Goal: Task Accomplishment & Management: Manage account settings

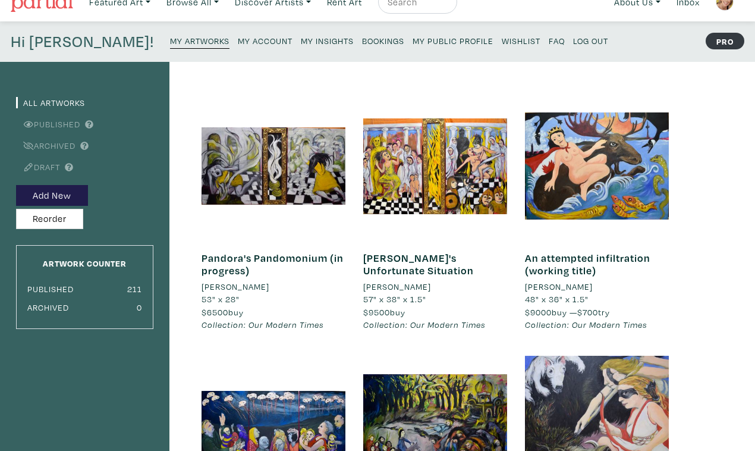
scroll to position [21, 0]
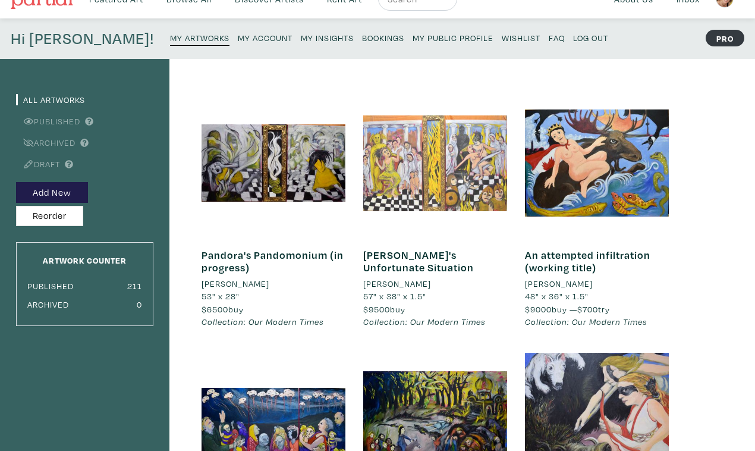
click at [467, 156] on div at bounding box center [435, 163] width 144 height 144
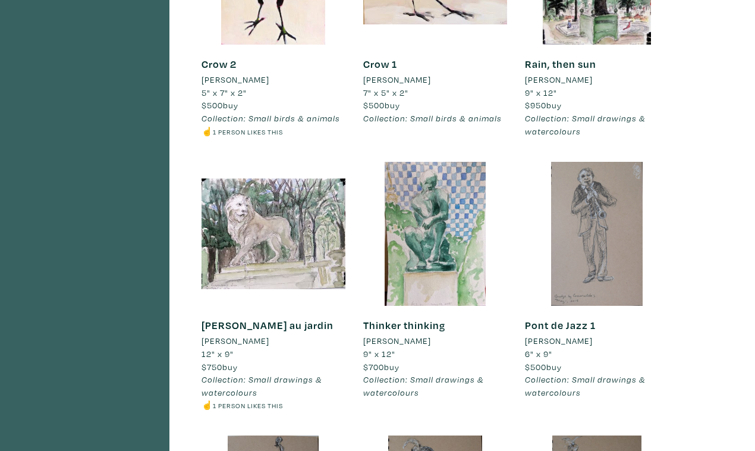
scroll to position [2958, 0]
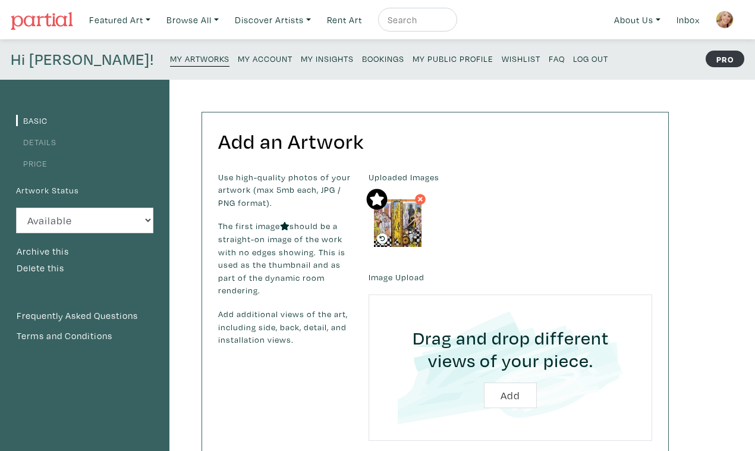
click at [413, 53] on small "My Public Profile" at bounding box center [453, 58] width 81 height 11
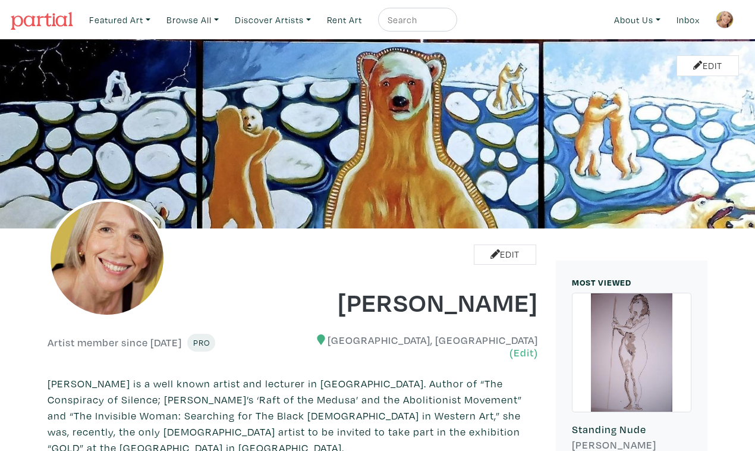
scroll to position [690, 0]
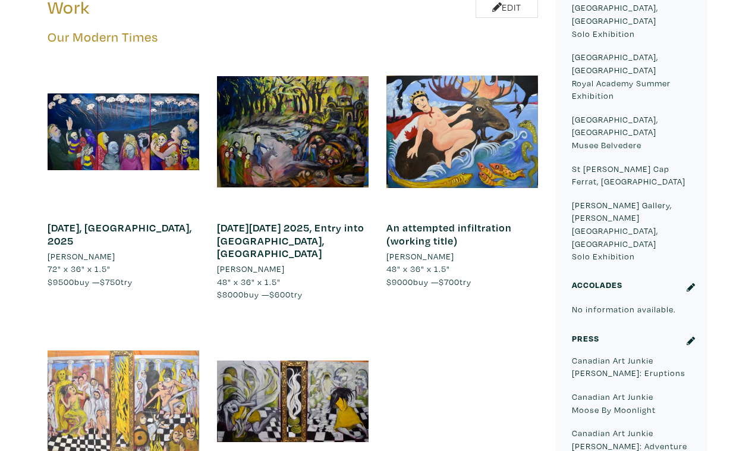
click at [171, 325] on div at bounding box center [124, 401] width 152 height 152
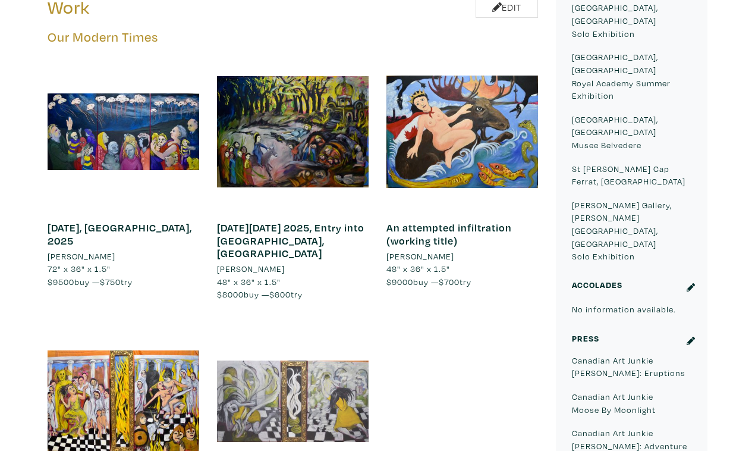
click at [337, 325] on div at bounding box center [293, 401] width 152 height 152
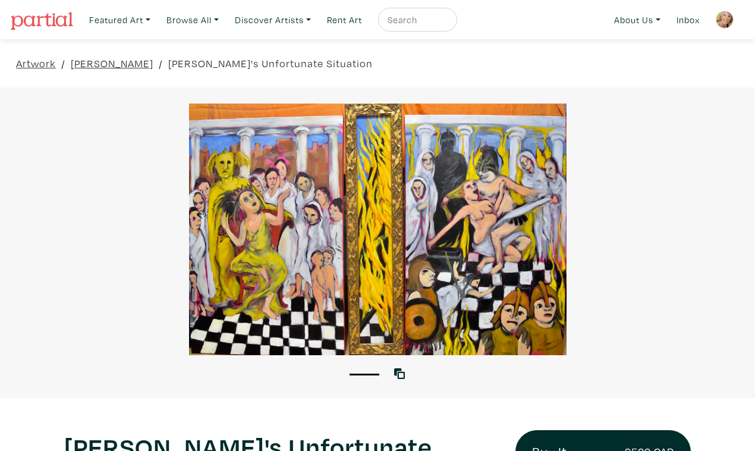
click at [633, 230] on div at bounding box center [377, 228] width 755 height 251
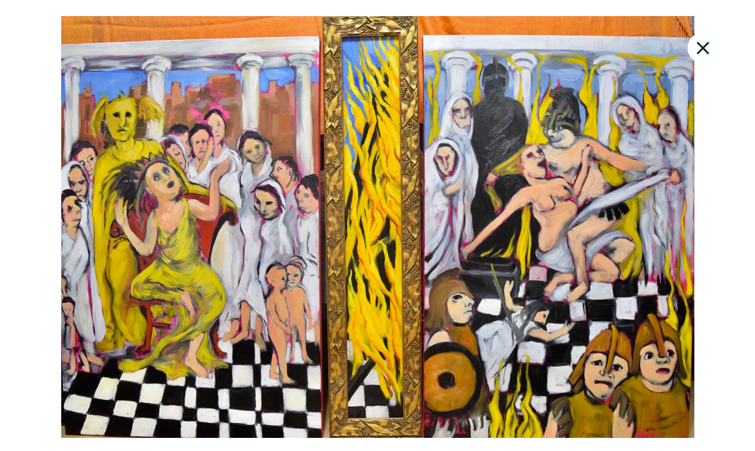
click at [718, 89] on div at bounding box center [377, 226] width 755 height 421
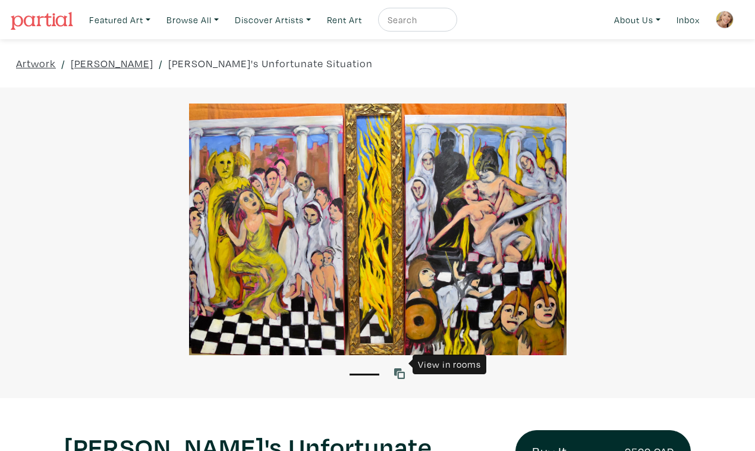
click at [398, 368] on icon at bounding box center [399, 373] width 11 height 11
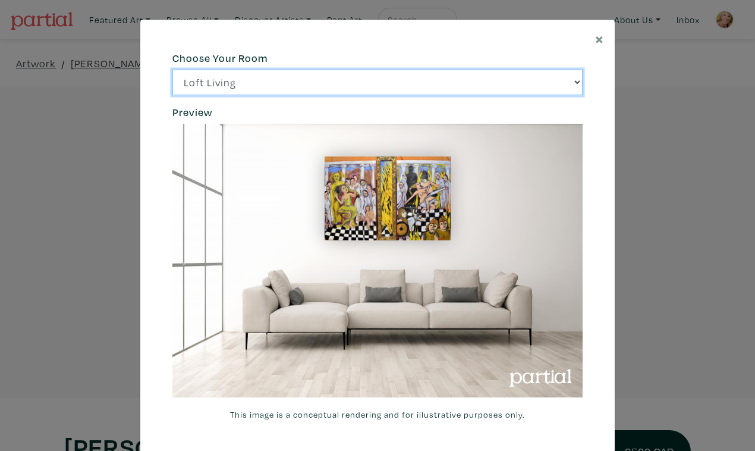
click option "Bright Bedroom" at bounding box center [0, 0] width 0 height 0
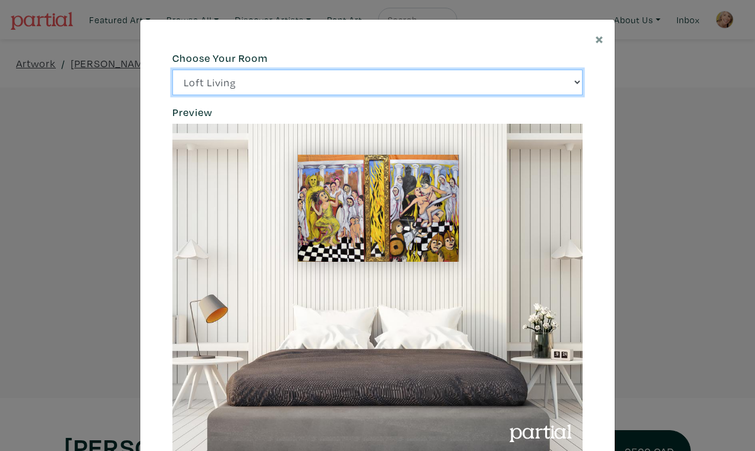
click option "City Office" at bounding box center [0, 0] width 0 height 0
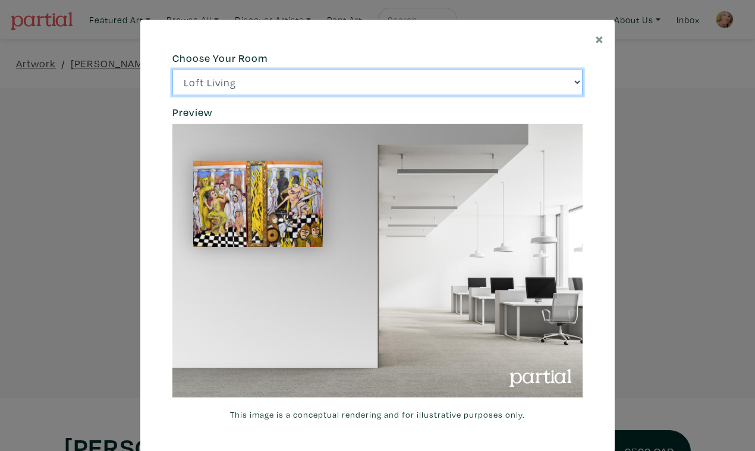
click option "Gallery Space" at bounding box center [0, 0] width 0 height 0
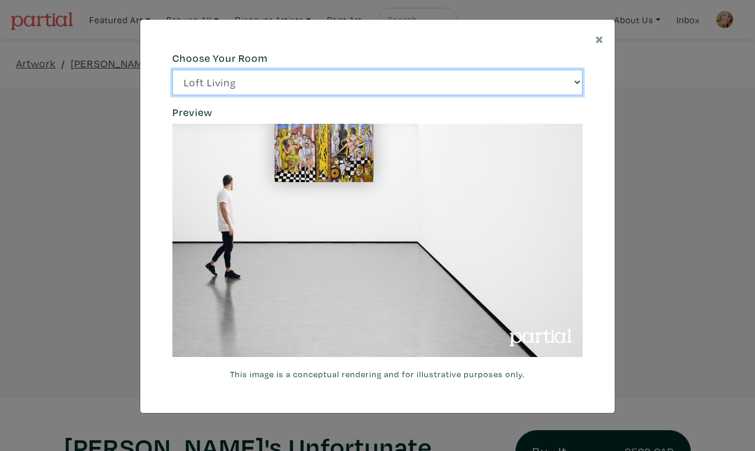
click option "Modern Lounge" at bounding box center [0, 0] width 0 height 0
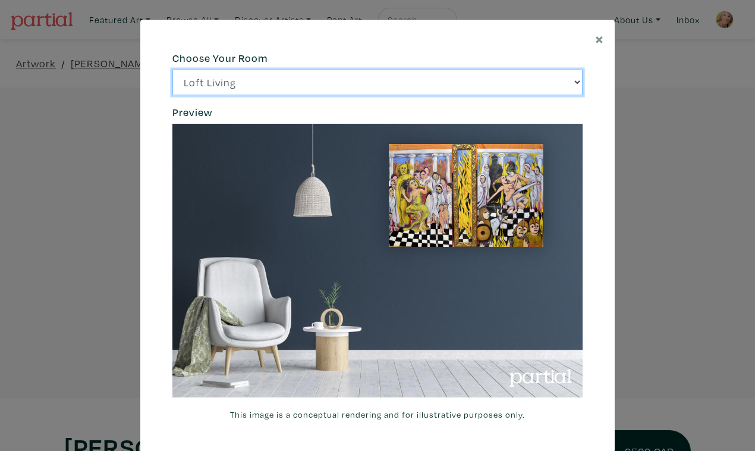
click at [172, 70] on select "Loft Living Bright Bedroom City Office Gallery Space Modern Lounge" at bounding box center [377, 83] width 410 height 26
select select "/thumb/phpThumb.php?src=https%3A%2F%[DOMAIN_NAME]%2Fprojects%2Frendering%2Fimag…"
click option "Loft Living" at bounding box center [0, 0] width 0 height 0
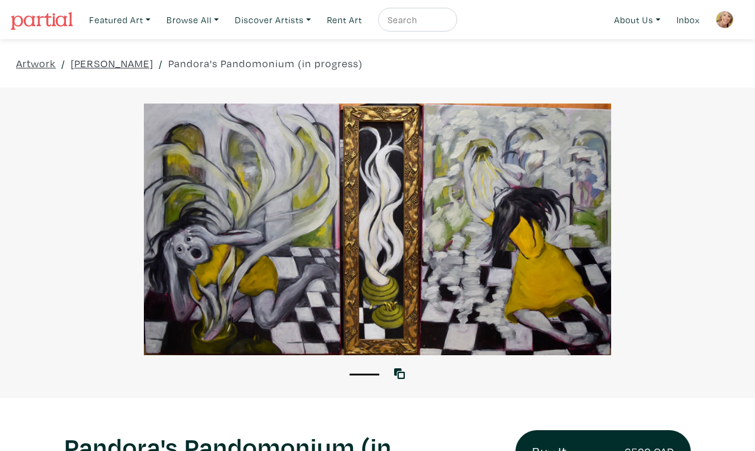
click at [691, 264] on div at bounding box center [377, 228] width 755 height 251
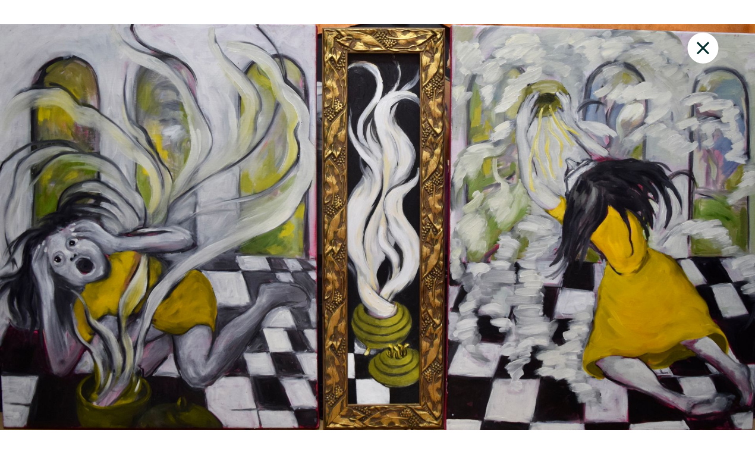
click at [706, 42] on icon at bounding box center [703, 48] width 12 height 12
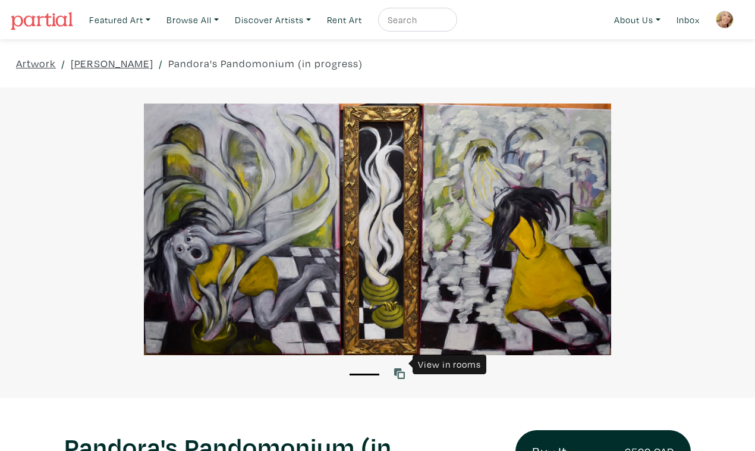
click at [398, 368] on icon at bounding box center [399, 373] width 11 height 11
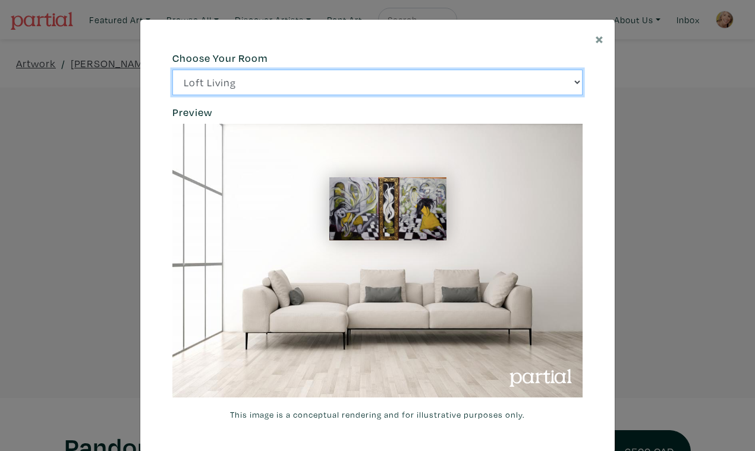
click option "Bright Bedroom" at bounding box center [0, 0] width 0 height 0
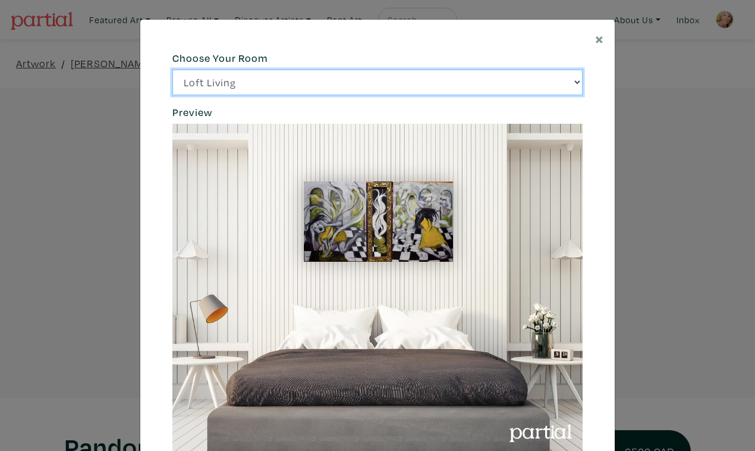
click option "City Office" at bounding box center [0, 0] width 0 height 0
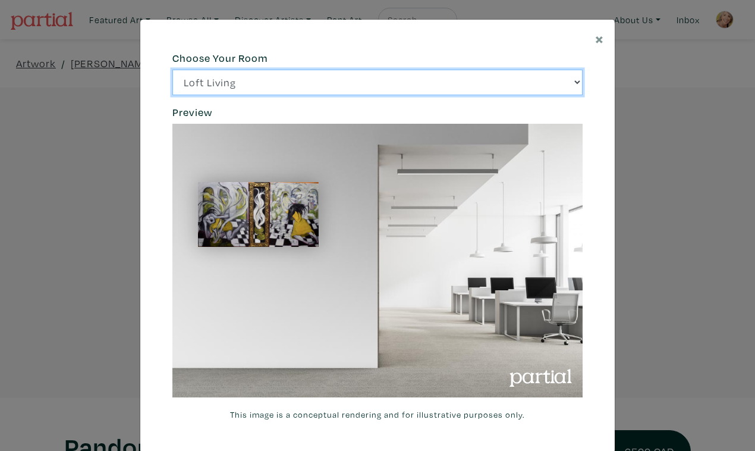
click option "Gallery Space" at bounding box center [0, 0] width 0 height 0
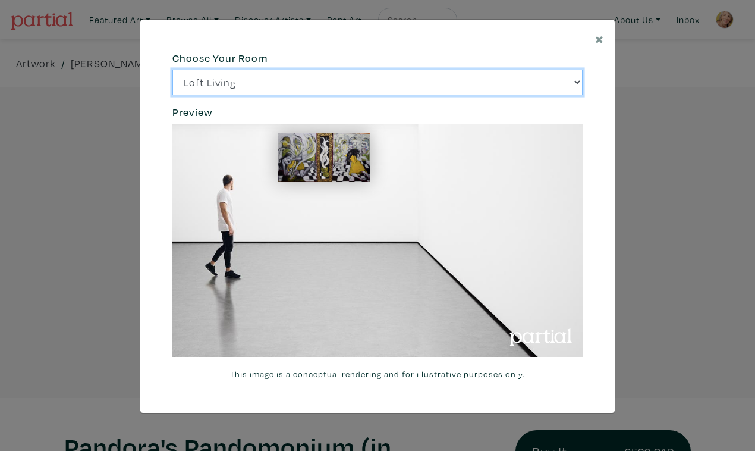
click option "Loft Living" at bounding box center [0, 0] width 0 height 0
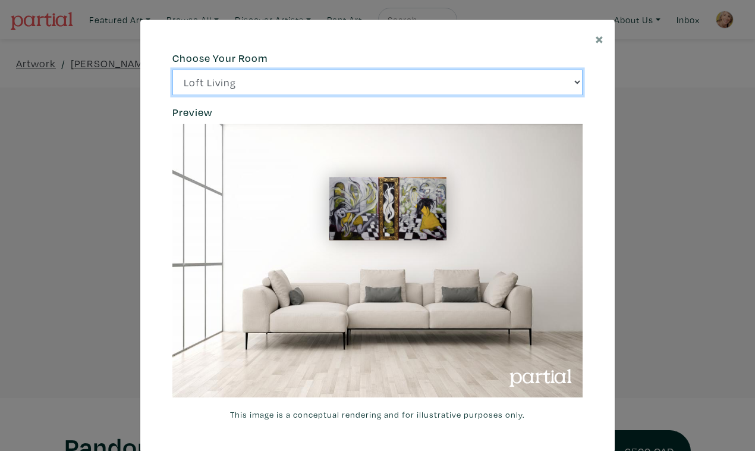
select select "/thumb/phpThumb.php?src=https%3A%2F%[DOMAIN_NAME]%2Fprojects%2Frendering%2Fimag…"
click option "Bright Bedroom" at bounding box center [0, 0] width 0 height 0
